Goal: Task Accomplishment & Management: Complete application form

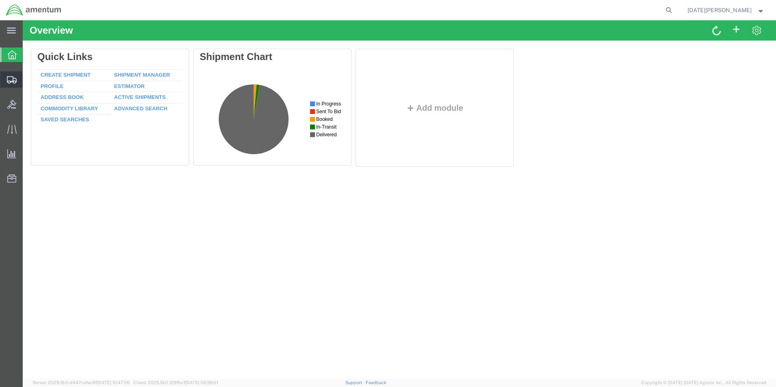
click at [0, 0] on span "Create from Template" at bounding box center [0, 0] width 0 height 0
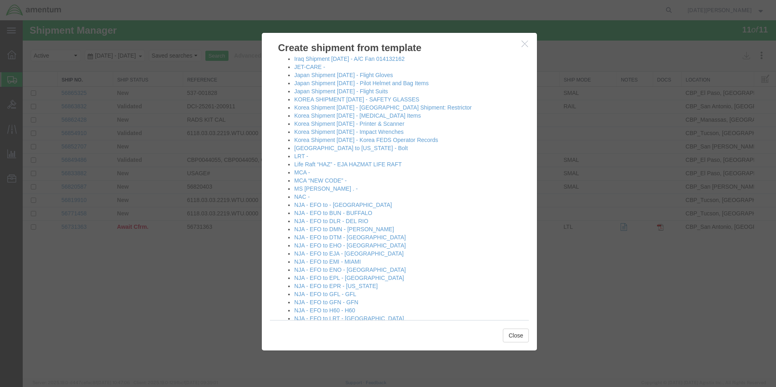
scroll to position [446, 0]
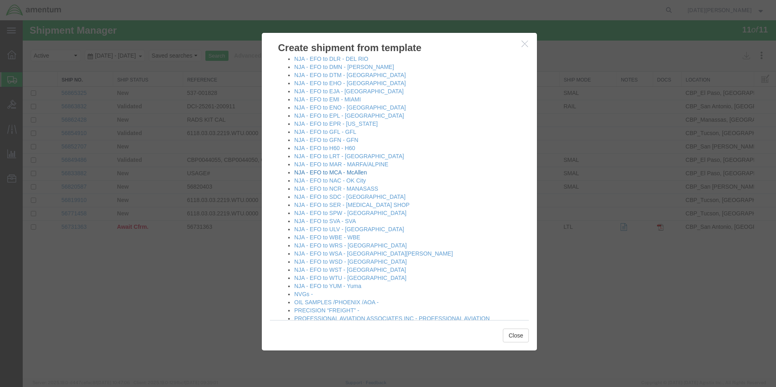
click at [343, 174] on link "NJA - EFO to MCA - McAllen" at bounding box center [330, 172] width 73 height 6
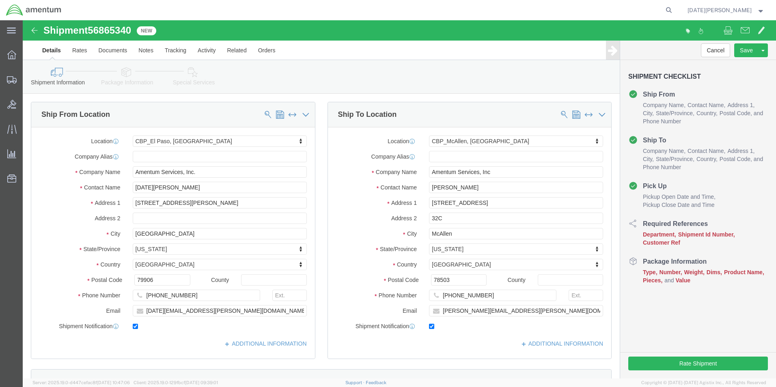
select select "49939"
select select "49941"
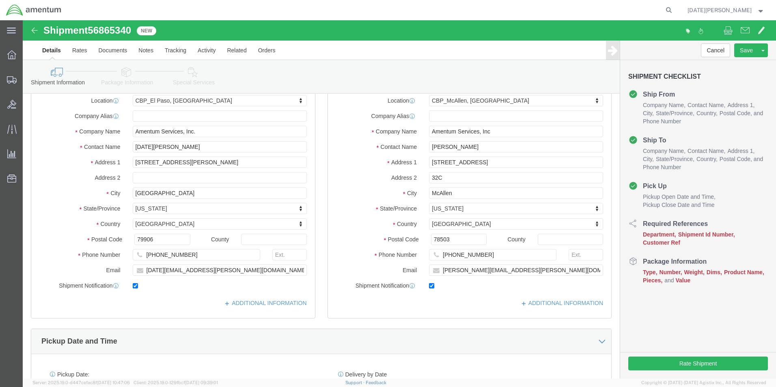
scroll to position [284, 0]
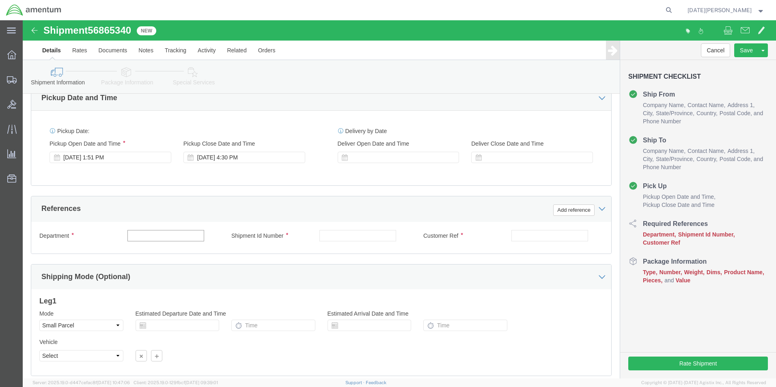
click input "text"
type input "c"
type input "CBP"
type input "534-001730"
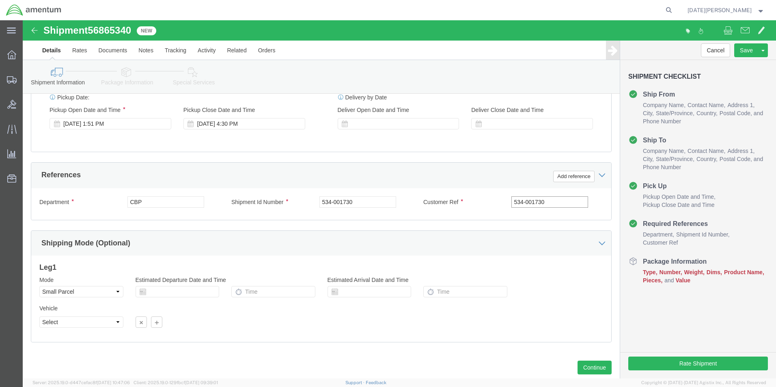
scroll to position [339, 0]
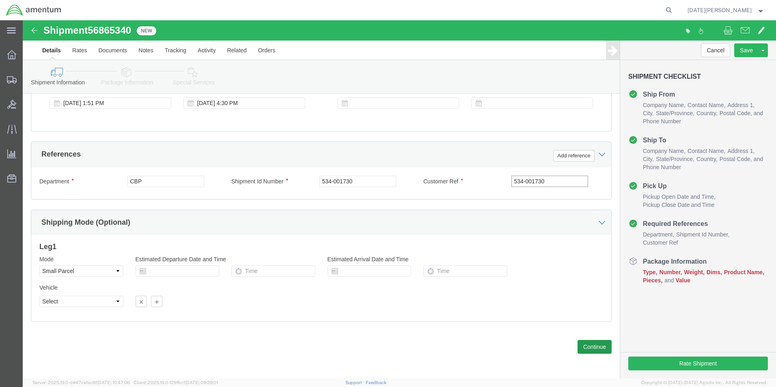
type input "534-001730"
click button "Continue"
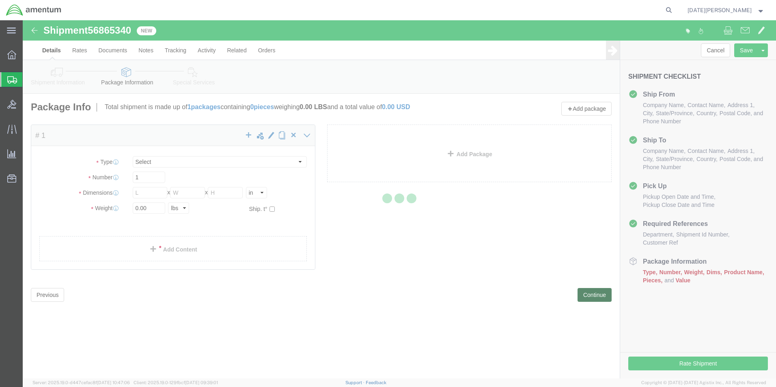
select select "YRPK"
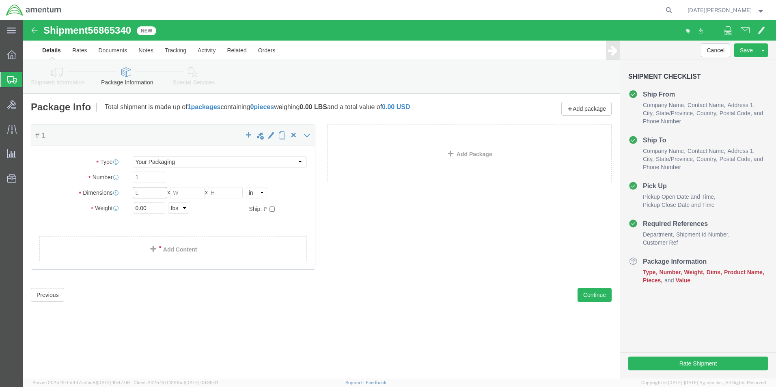
click input "text"
type input "0"
type input "30"
type input "6"
type input "24"
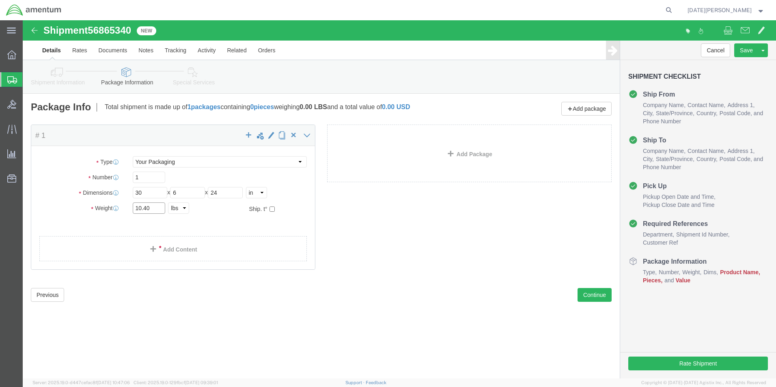
type input "10.40"
click link "Add Content"
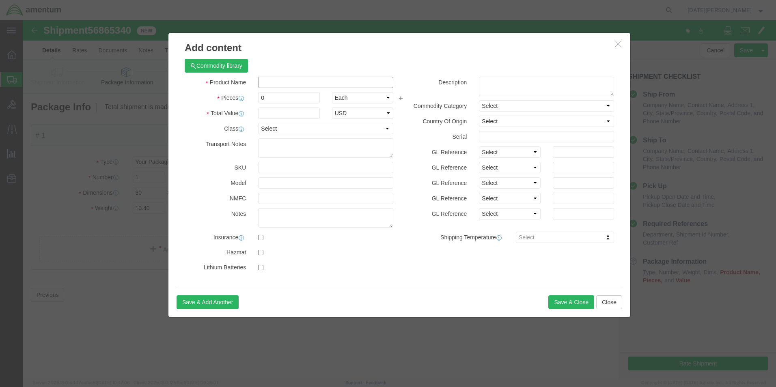
click input "text"
type input "DOOR SEAL"
type input "1"
type input "500"
select select "USD"
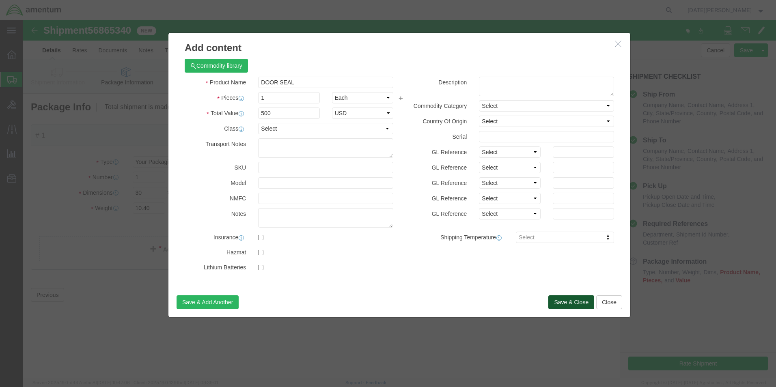
click button "Save & Close"
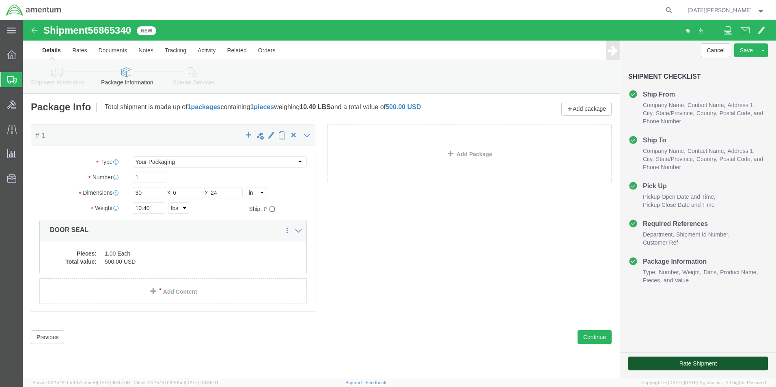
click button "Rate Shipment"
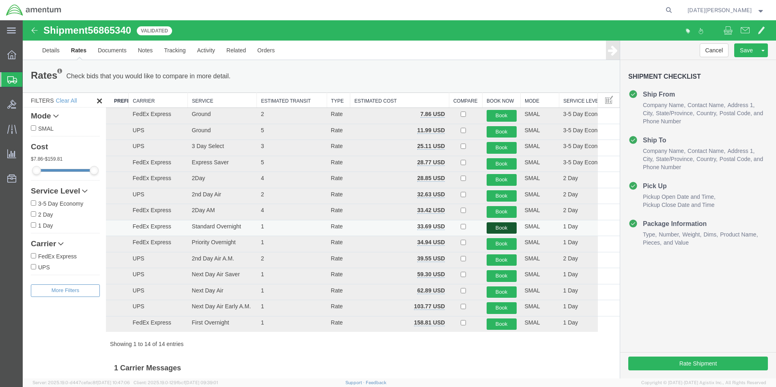
click at [487, 226] on button "Book" at bounding box center [502, 228] width 30 height 12
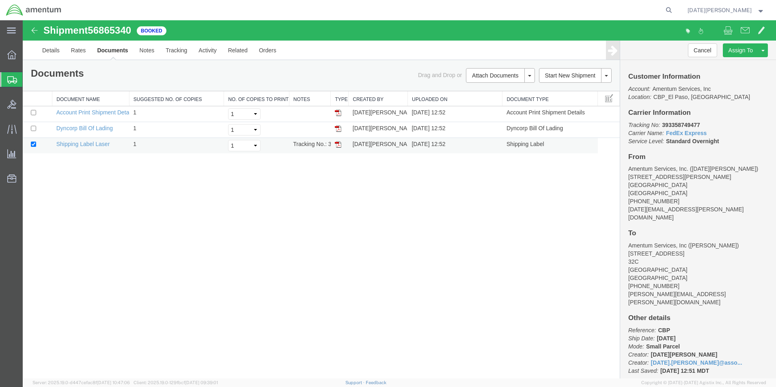
click at [339, 146] on img at bounding box center [338, 144] width 6 height 6
